Goal: Check status

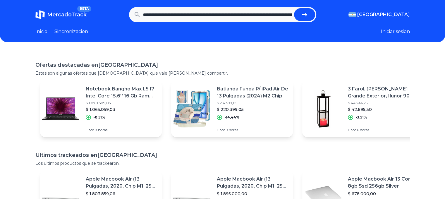
scroll to position [0, 496]
click at [294, 8] on button "submit" at bounding box center [304, 14] width 21 height 13
type input "**********"
